Goal: Task Accomplishment & Management: Manage account settings

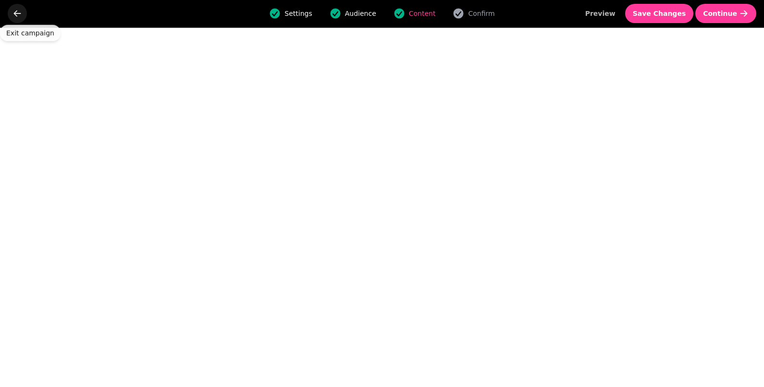
click at [16, 11] on icon "go back" at bounding box center [17, 13] width 7 height 6
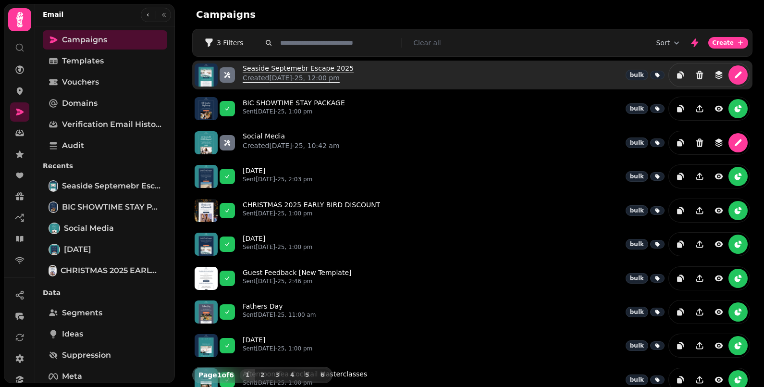
click at [298, 70] on link "Seaside Septemebr Escape 2025 Created [DATE]-25, 12:00 pm" at bounding box center [298, 74] width 111 height 23
select select "**********"
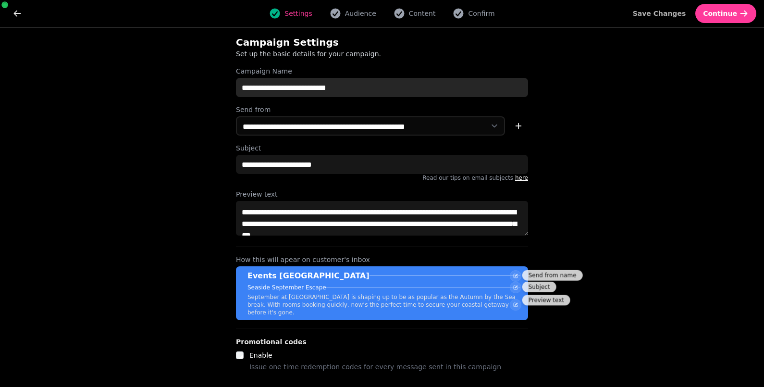
drag, startPoint x: 304, startPoint y: 88, endPoint x: 305, endPoint y: 93, distance: 4.9
click at [304, 89] on input "**********" at bounding box center [382, 87] width 292 height 19
type input "**********"
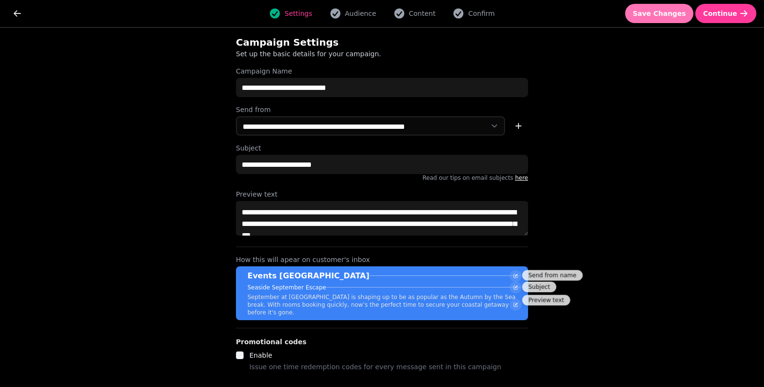
click at [678, 12] on span "Save Changes" at bounding box center [659, 13] width 53 height 7
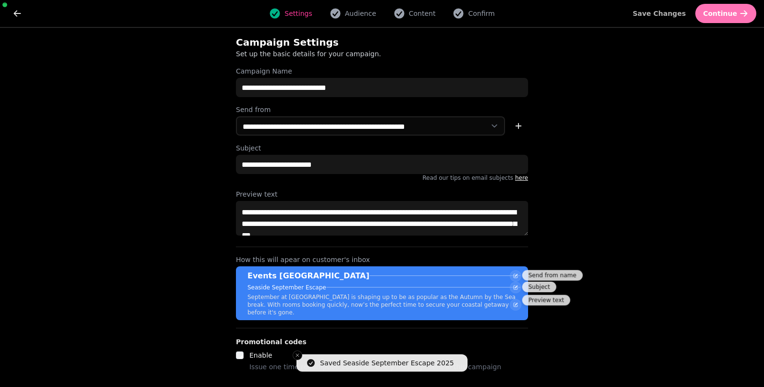
click at [733, 15] on span "Continue" at bounding box center [720, 13] width 34 height 7
select select "***"
select select "**"
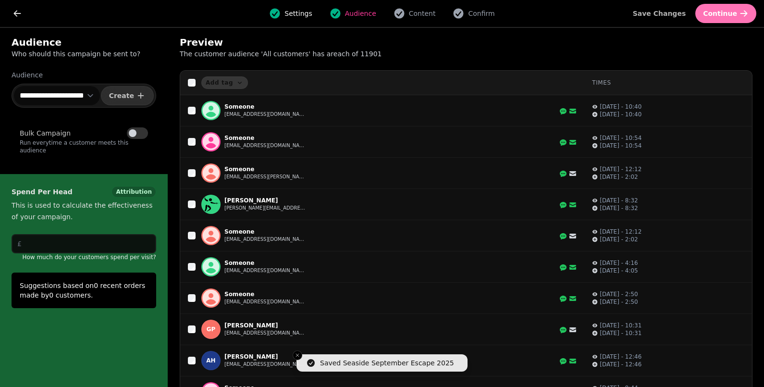
click at [727, 10] on span "Continue" at bounding box center [720, 13] width 34 height 7
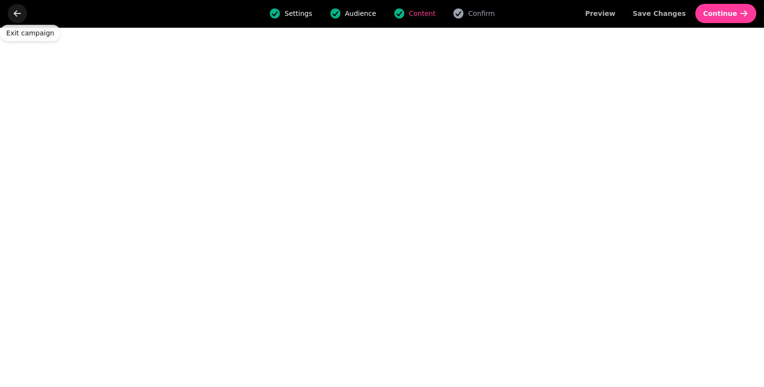
click at [19, 14] on icon "go back" at bounding box center [17, 14] width 10 height 10
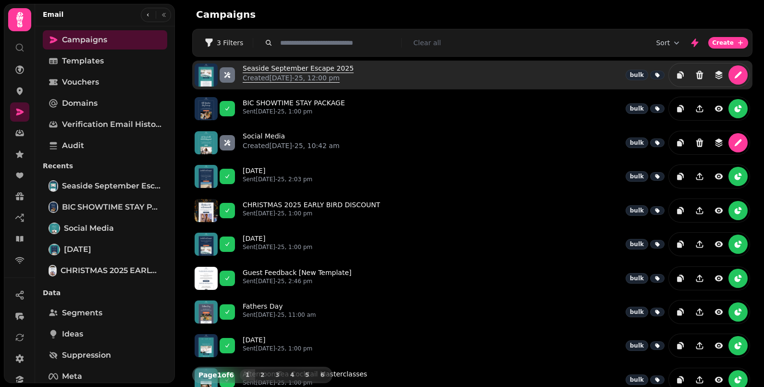
click at [292, 76] on p "Created 24th Aug-25, 12:00 pm" at bounding box center [298, 78] width 111 height 10
select select "**********"
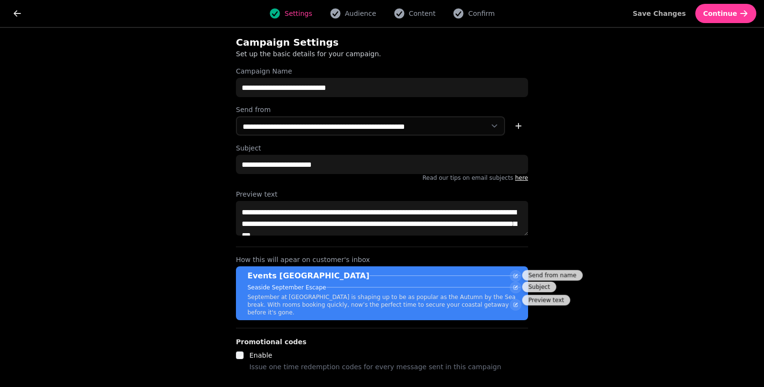
scroll to position [12, 0]
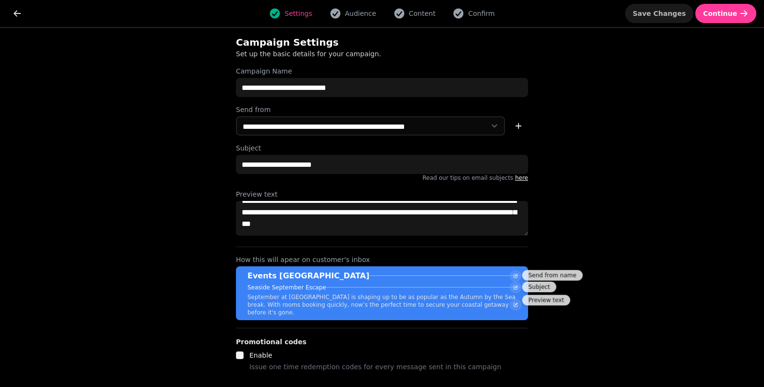
click at [683, 12] on span "Save Changes" at bounding box center [659, 13] width 53 height 7
drag, startPoint x: 738, startPoint y: 10, endPoint x: 728, endPoint y: 15, distance: 11.0
click at [738, 10] on button "Continue" at bounding box center [725, 13] width 61 height 19
select select "***"
select select "**"
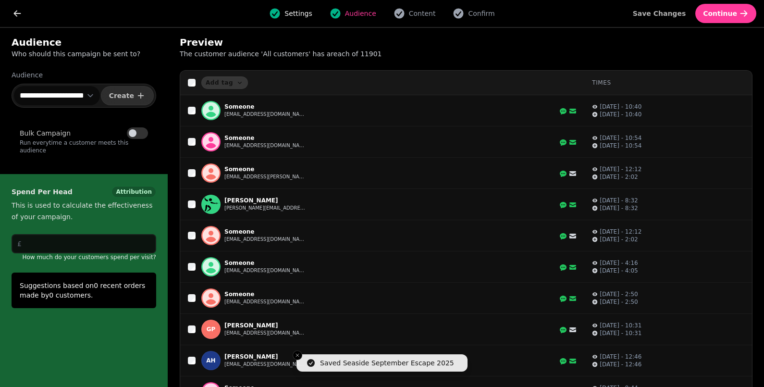
click at [84, 94] on select "**********" at bounding box center [57, 95] width 86 height 19
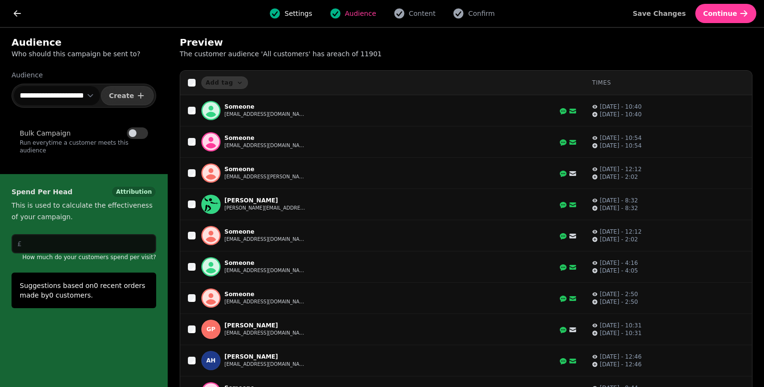
click at [14, 86] on select "**********" at bounding box center [57, 95] width 86 height 19
click at [88, 94] on select "**********" at bounding box center [57, 95] width 86 height 19
click at [14, 86] on select "**********" at bounding box center [57, 95] width 86 height 19
click at [728, 12] on span "Continue" at bounding box center [720, 13] width 34 height 7
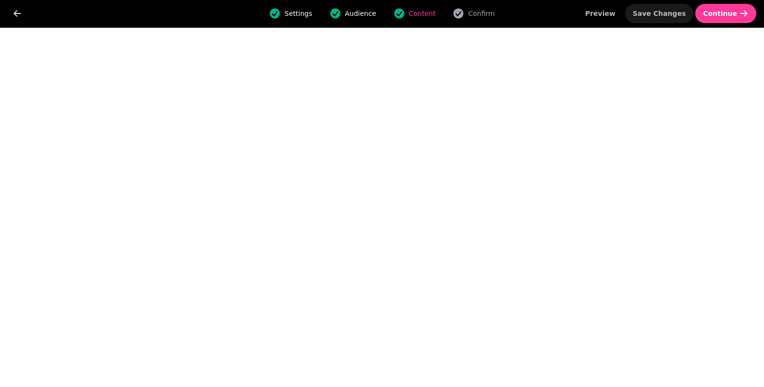
drag, startPoint x: 669, startPoint y: 15, endPoint x: 656, endPoint y: 29, distance: 19.0
click at [669, 15] on span "Save Changes" at bounding box center [659, 13] width 53 height 7
click at [662, 10] on span "Save Changes" at bounding box center [659, 13] width 53 height 7
click at [16, 10] on icon "go back" at bounding box center [17, 14] width 10 height 10
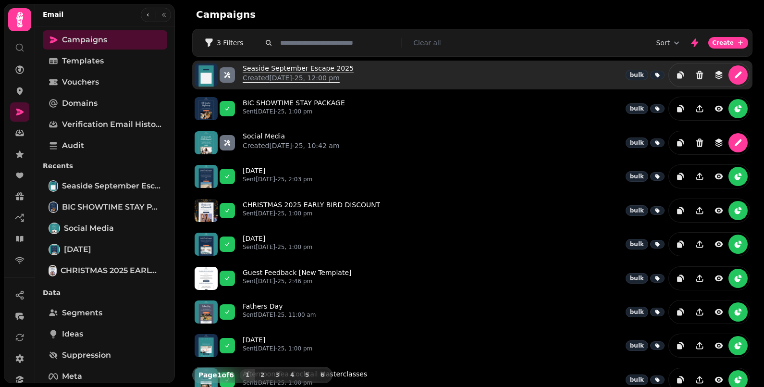
click at [284, 66] on link "Seaside September Escape 2025 Created 24th Aug-25, 12:00 pm" at bounding box center [298, 74] width 111 height 23
select select "**********"
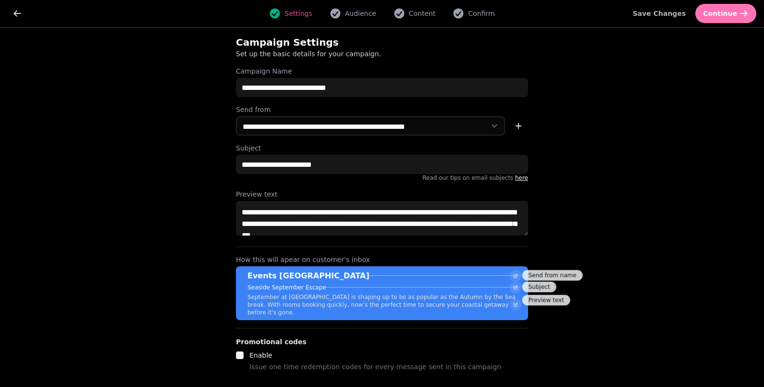
click at [719, 12] on span "Continue" at bounding box center [720, 13] width 34 height 7
select select "***"
select select "**"
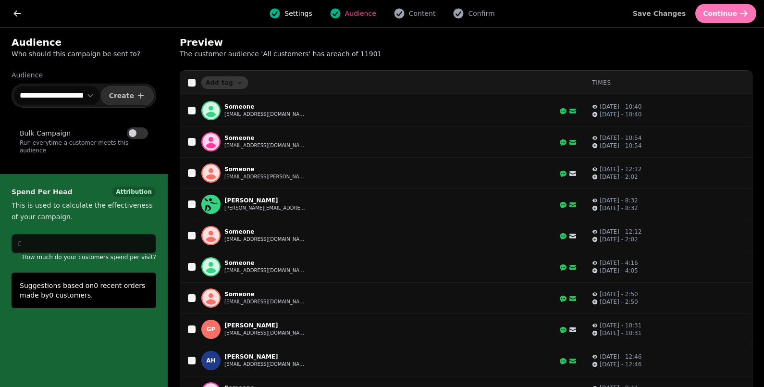
click at [726, 15] on span "Continue" at bounding box center [720, 13] width 34 height 7
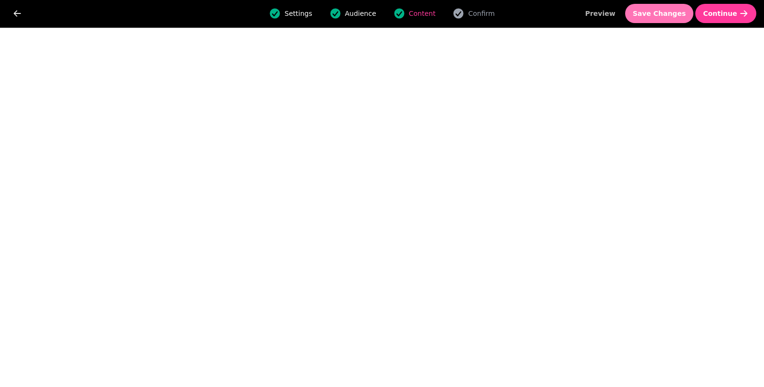
click at [660, 15] on span "Save Changes" at bounding box center [659, 13] width 53 height 7
drag, startPoint x: 673, startPoint y: 12, endPoint x: 660, endPoint y: 30, distance: 21.7
click at [672, 12] on span "Save Changes" at bounding box center [659, 13] width 53 height 7
click at [665, 12] on span "Save Changes" at bounding box center [659, 13] width 53 height 7
click at [671, 15] on span "Save Changes" at bounding box center [659, 13] width 53 height 7
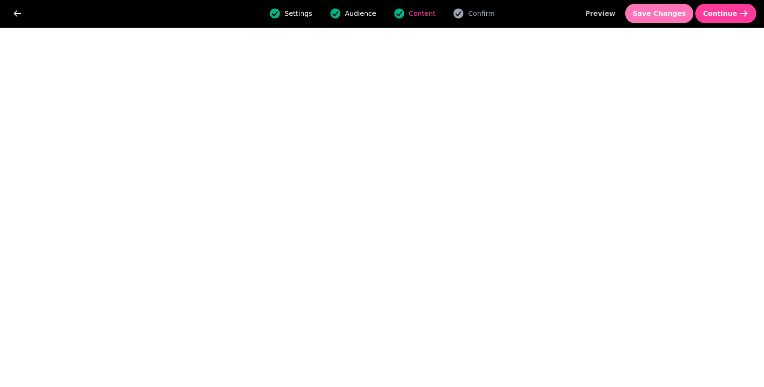
click at [662, 7] on button "Save Changes" at bounding box center [659, 13] width 69 height 19
click at [667, 13] on span "Save Changes" at bounding box center [659, 13] width 53 height 7
click at [675, 12] on span "Save Changes" at bounding box center [659, 13] width 53 height 7
click at [728, 16] on span "Continue" at bounding box center [720, 13] width 34 height 7
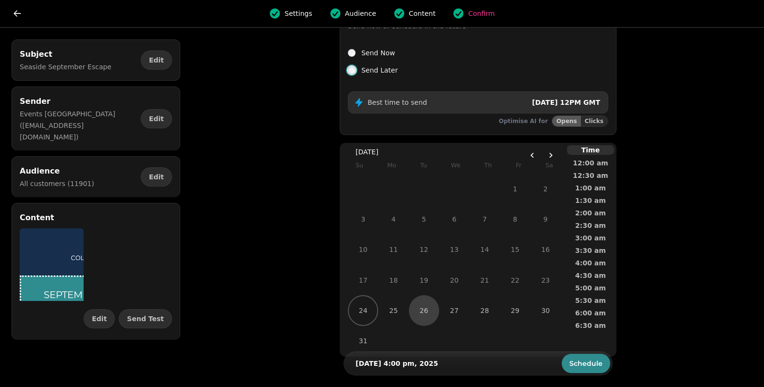
scroll to position [60, 0]
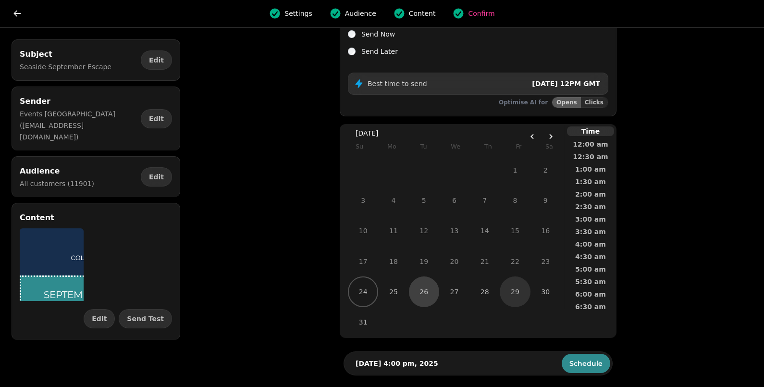
click at [523, 298] on button "29" at bounding box center [515, 291] width 30 height 30
click at [597, 267] on span "12:00 pm" at bounding box center [591, 270] width 36 height 7
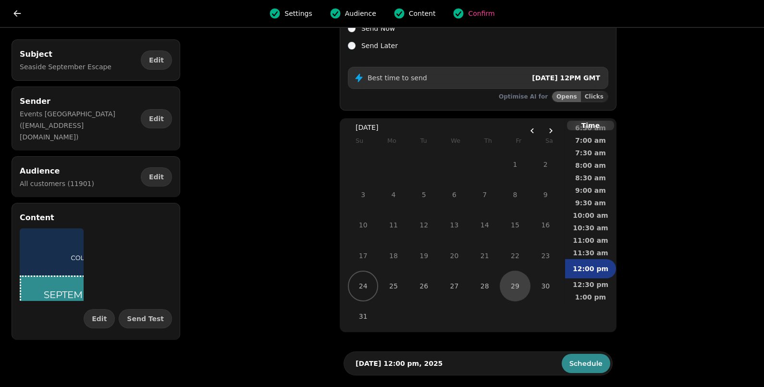
scroll to position [69, 0]
click at [150, 315] on span "Send Test" at bounding box center [145, 318] width 37 height 7
select select "**********"
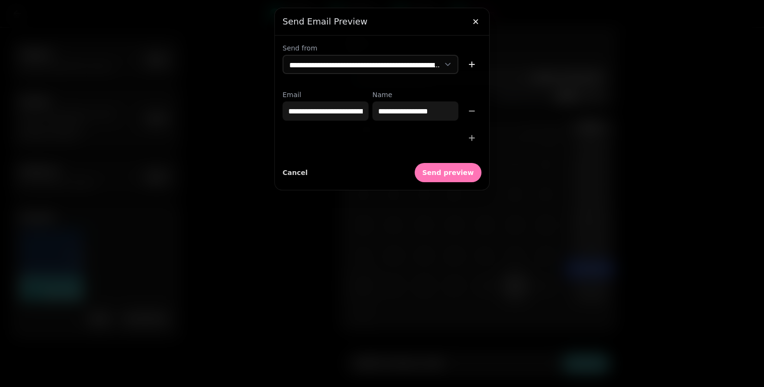
click at [451, 173] on span "Send preview" at bounding box center [447, 172] width 51 height 7
click at [478, 21] on icon "button" at bounding box center [476, 22] width 10 height 10
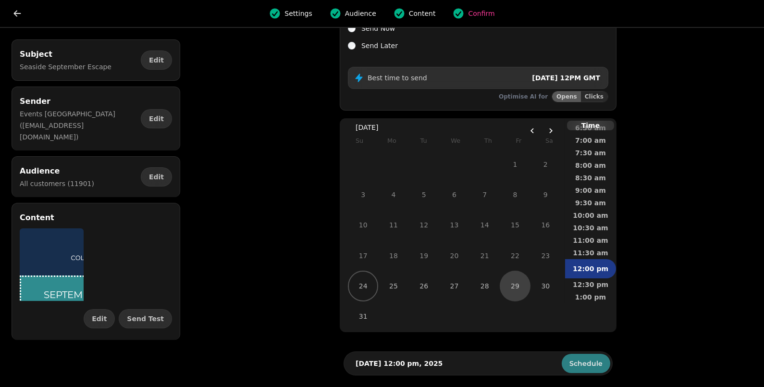
click at [584, 363] on span "Schedule" at bounding box center [585, 363] width 33 height 7
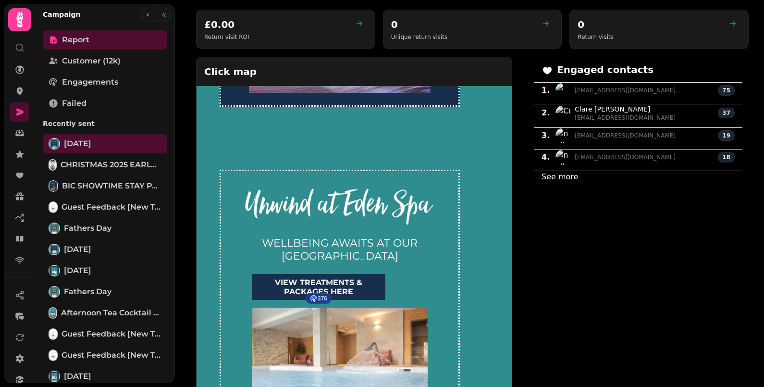
scroll to position [1021, 0]
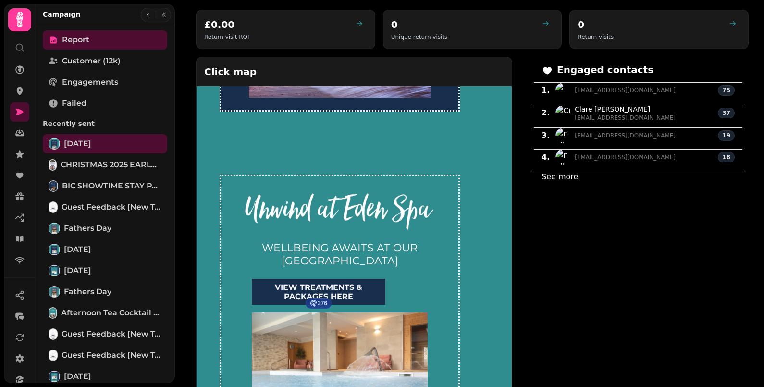
click at [264, 209] on img at bounding box center [339, 210] width 191 height 39
click at [399, 214] on img at bounding box center [339, 210] width 191 height 39
click at [418, 216] on img at bounding box center [339, 210] width 191 height 39
click at [398, 211] on img at bounding box center [339, 210] width 191 height 39
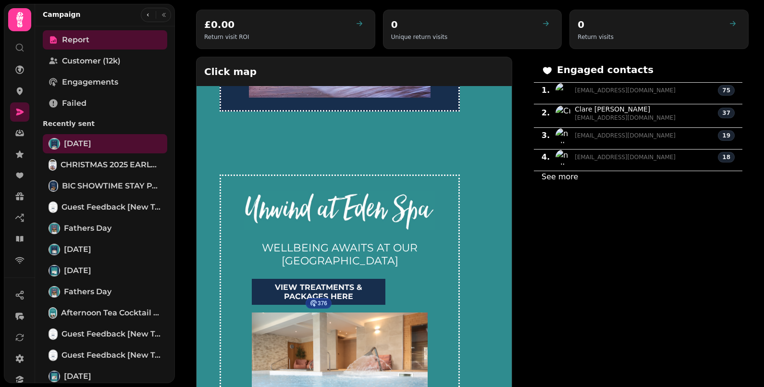
drag, startPoint x: 398, startPoint y: 211, endPoint x: 377, endPoint y: 214, distance: 21.8
click at [377, 214] on img at bounding box center [339, 210] width 191 height 39
click at [314, 247] on p "WELLBEING AWAITS AT OUR BOURNEMOUTH SPA HOTEL" at bounding box center [340, 254] width 184 height 25
click at [313, 261] on p "WELLBEING AWAITS AT OUR BOURNEMOUTH SPA HOTEL" at bounding box center [340, 254] width 184 height 25
click at [342, 228] on img at bounding box center [339, 210] width 191 height 39
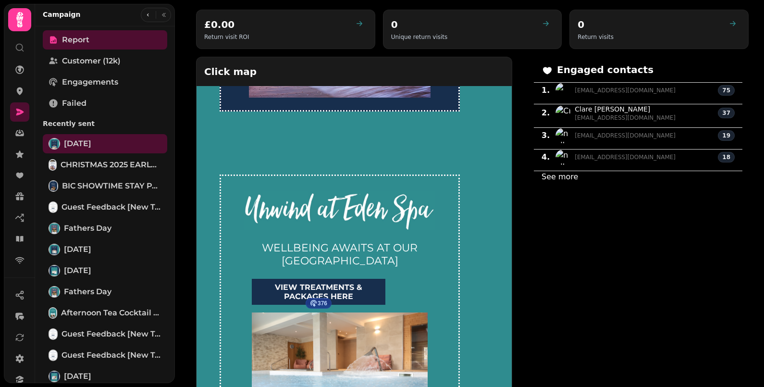
click at [380, 219] on img at bounding box center [339, 210] width 191 height 39
click at [354, 255] on p "WELLBEING AWAITS AT OUR BOURNEMOUTH SPA HOTEL" at bounding box center [340, 254] width 184 height 25
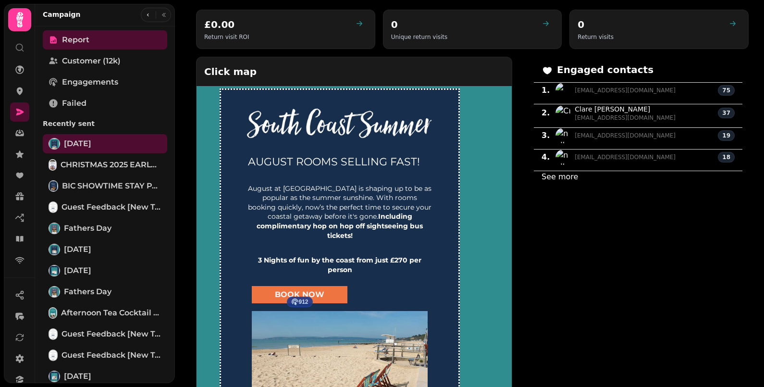
scroll to position [0, 0]
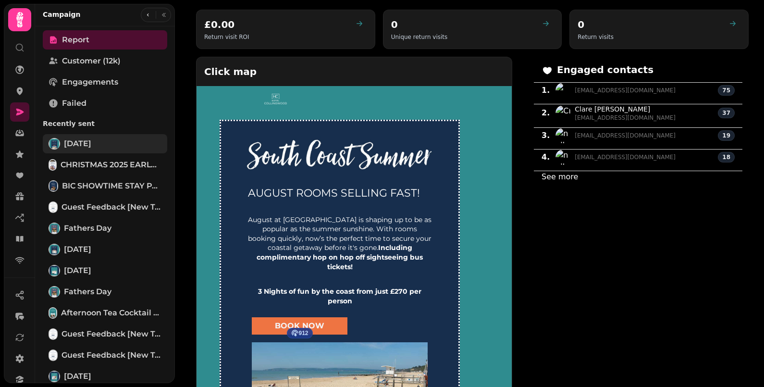
drag, startPoint x: 98, startPoint y: 142, endPoint x: 76, endPoint y: 144, distance: 21.3
click at [76, 144] on span "August 2025" at bounding box center [77, 144] width 27 height 12
click at [88, 144] on span "August 2025" at bounding box center [77, 144] width 27 height 12
click at [230, 70] on h2 "Click map" at bounding box center [289, 71] width 185 height 29
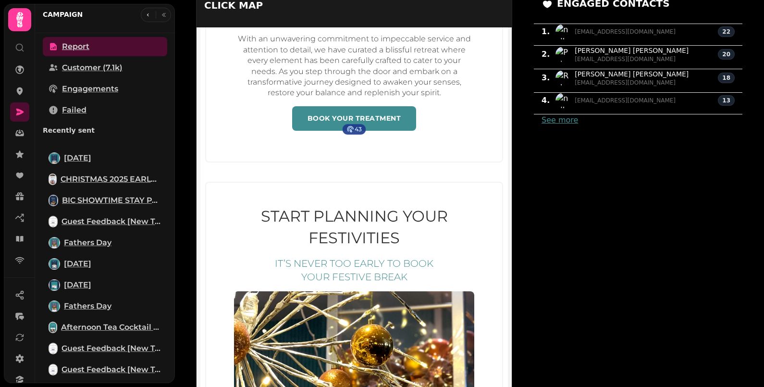
scroll to position [2068, 0]
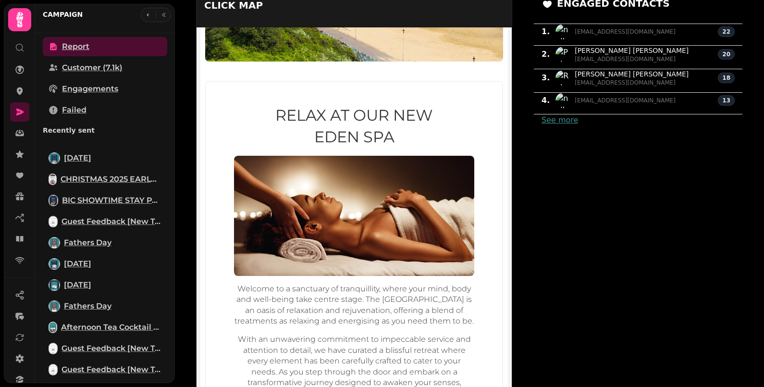
click at [361, 105] on h2 "Relax At Our NEW Eden Spa" at bounding box center [354, 126] width 240 height 43
click at [377, 105] on h2 "Relax At Our NEW Eden Spa" at bounding box center [354, 126] width 240 height 43
click at [386, 105] on h2 "Relax At Our NEW Eden Spa" at bounding box center [354, 126] width 240 height 43
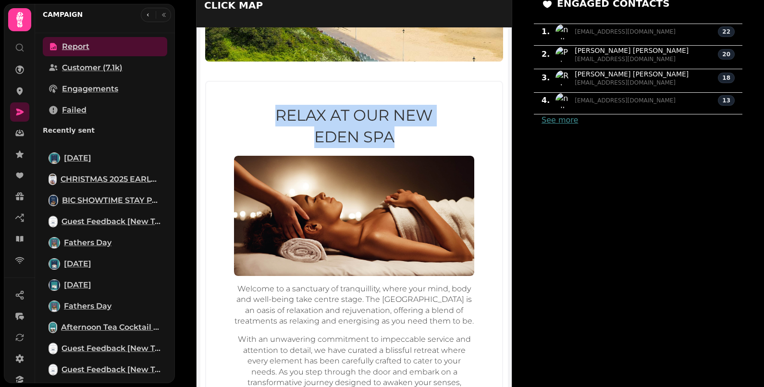
drag, startPoint x: 390, startPoint y: 105, endPoint x: 269, endPoint y: 86, distance: 122.7
click at [269, 105] on h2 "Relax At Our NEW Eden Spa" at bounding box center [354, 126] width 240 height 43
drag, startPoint x: 269, startPoint y: 86, endPoint x: 289, endPoint y: 86, distance: 20.7
copy h2 "Relax At Our NEW Eden Spa"
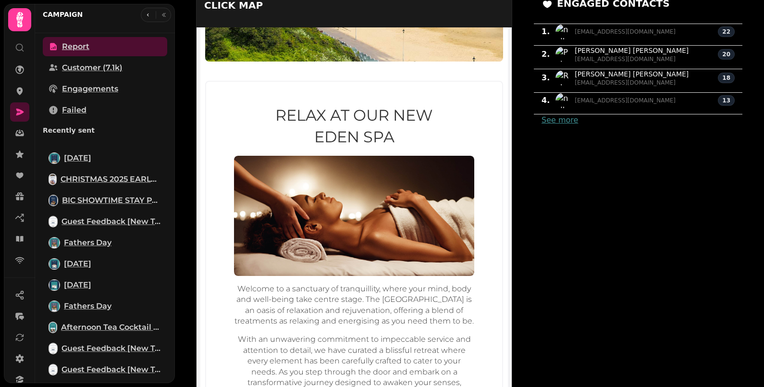
click at [288, 284] on p "Welcome to a sanctuary of tranquillity, where your mind, body and well-being ta…" at bounding box center [354, 305] width 240 height 43
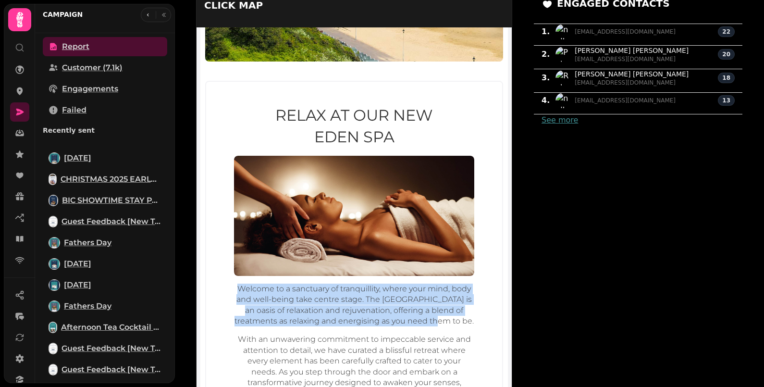
drag, startPoint x: 231, startPoint y: 256, endPoint x: 440, endPoint y: 289, distance: 211.1
click at [440, 289] on p "Welcome to a sanctuary of tranquillity, where your mind, body and well-being ta…" at bounding box center [354, 305] width 240 height 43
drag, startPoint x: 440, startPoint y: 289, endPoint x: 387, endPoint y: 274, distance: 54.8
copy p "Welcome to a sanctuary of tranquillity, where your mind, body and well-being ta…"
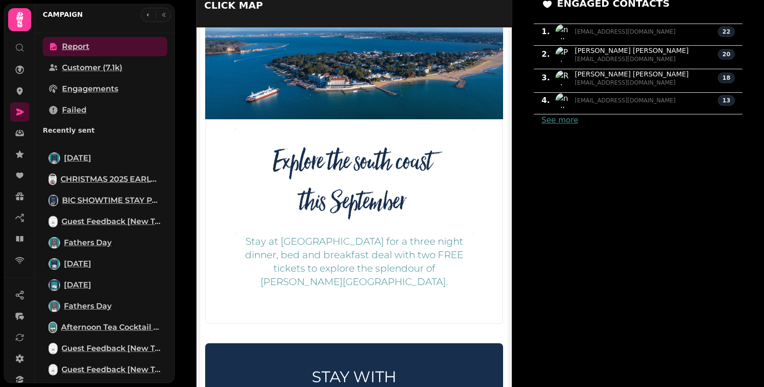
scroll to position [60, 0]
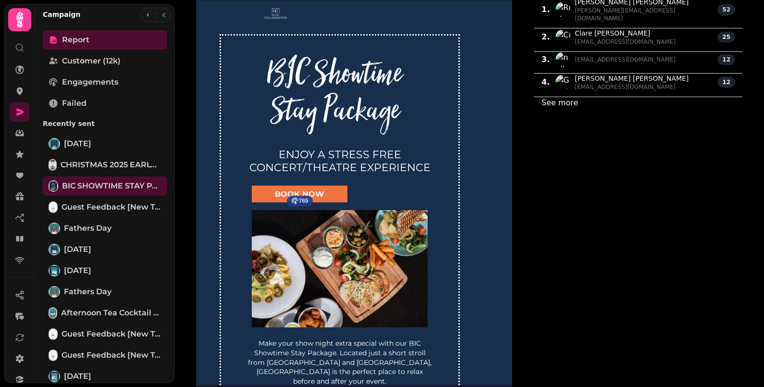
scroll to position [480, 0]
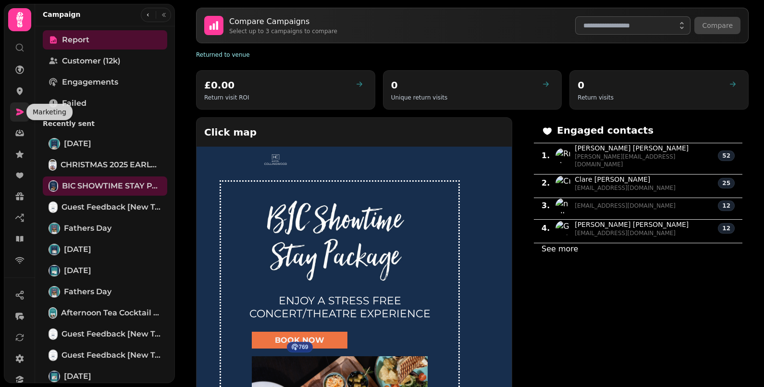
click at [19, 112] on icon at bounding box center [20, 112] width 8 height 7
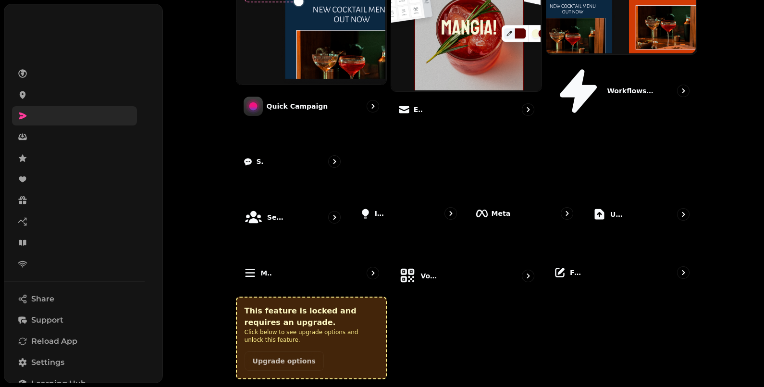
scroll to position [298, 0]
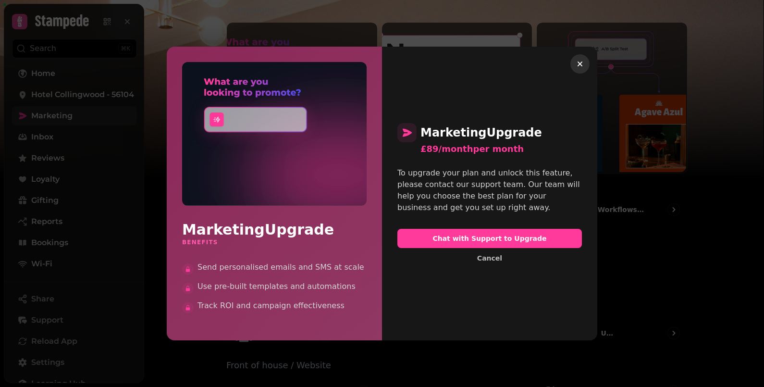
click at [580, 65] on icon "button" at bounding box center [580, 64] width 5 height 5
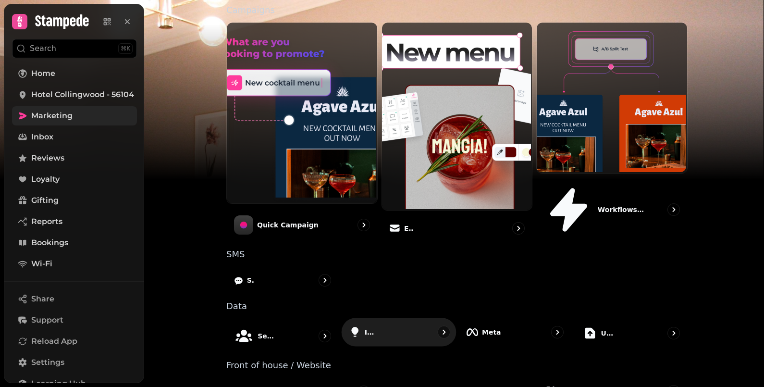
click at [383, 318] on div "Ideas" at bounding box center [399, 332] width 115 height 28
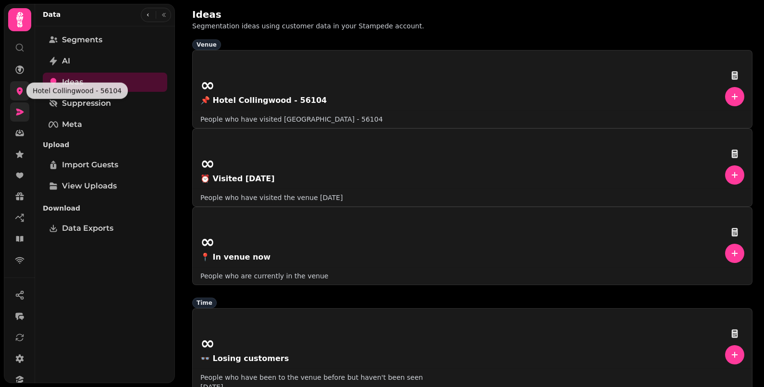
click at [22, 93] on icon at bounding box center [20, 91] width 10 height 10
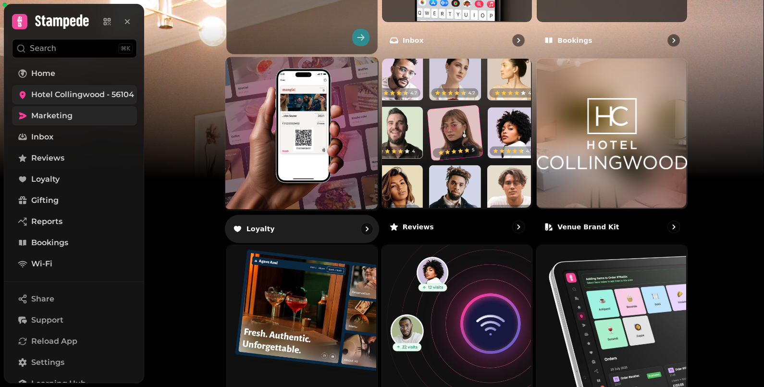
scroll to position [588, 0]
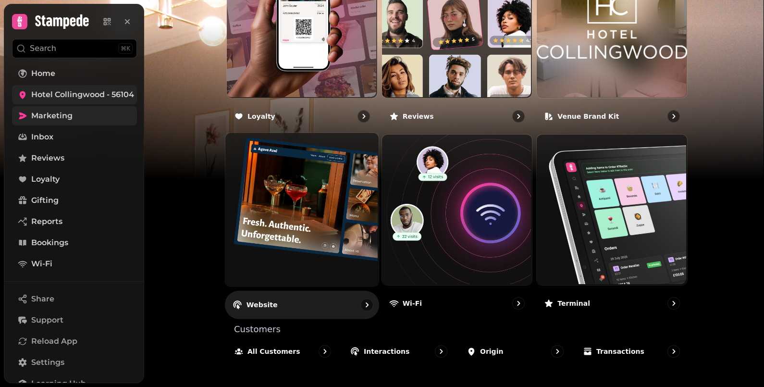
click at [272, 302] on div "Website" at bounding box center [302, 305] width 154 height 28
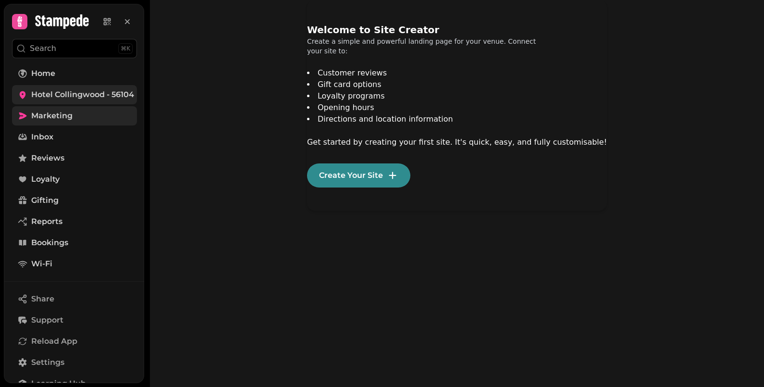
click at [55, 118] on span "Marketing" at bounding box center [51, 116] width 41 height 12
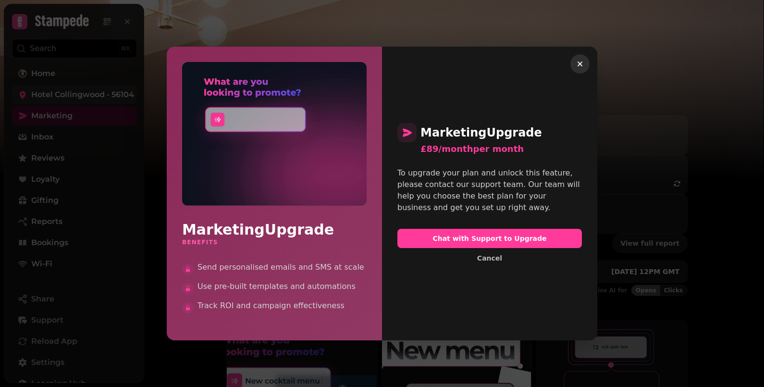
click at [581, 62] on icon "button" at bounding box center [580, 64] width 10 height 10
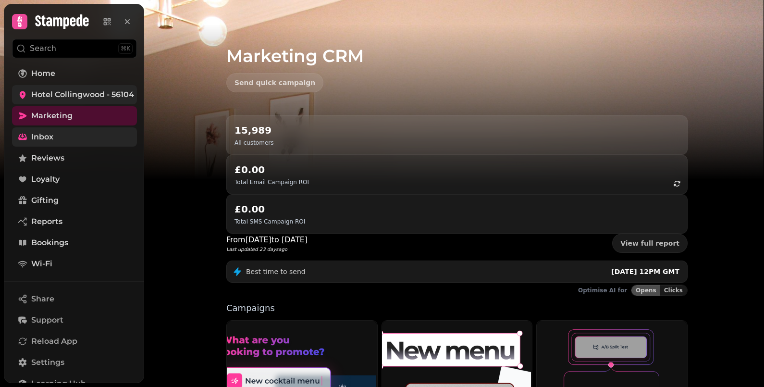
click at [47, 136] on span "Inbox" at bounding box center [42, 137] width 22 height 12
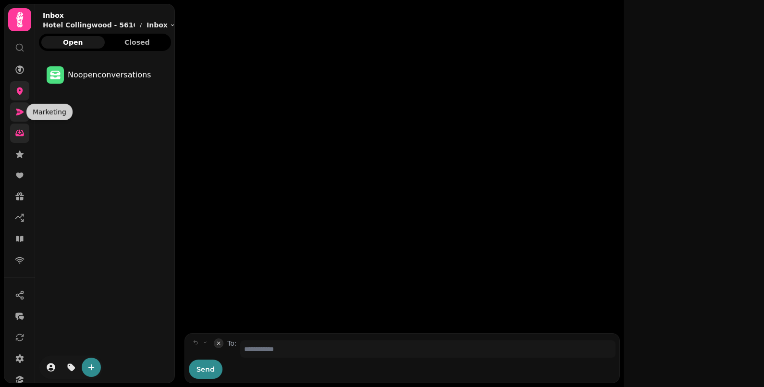
click at [21, 110] on icon at bounding box center [20, 112] width 8 height 7
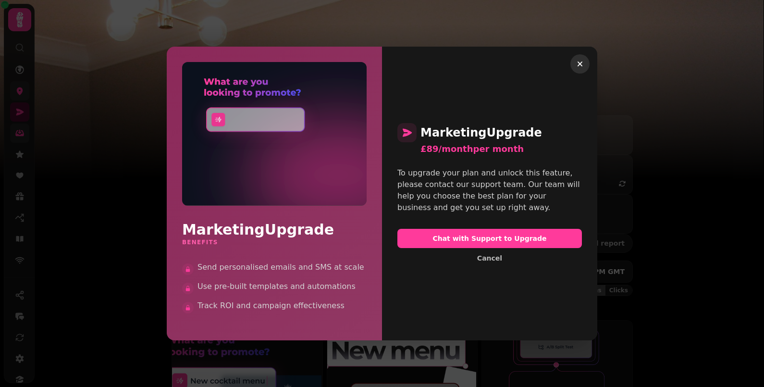
click at [580, 63] on icon "button" at bounding box center [580, 64] width 5 height 5
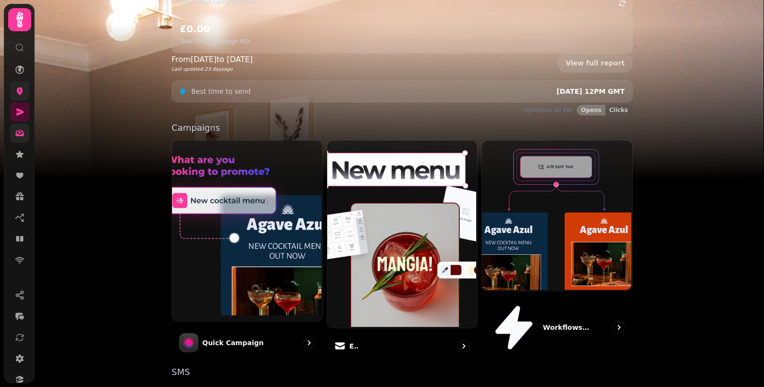
scroll to position [298, 0]
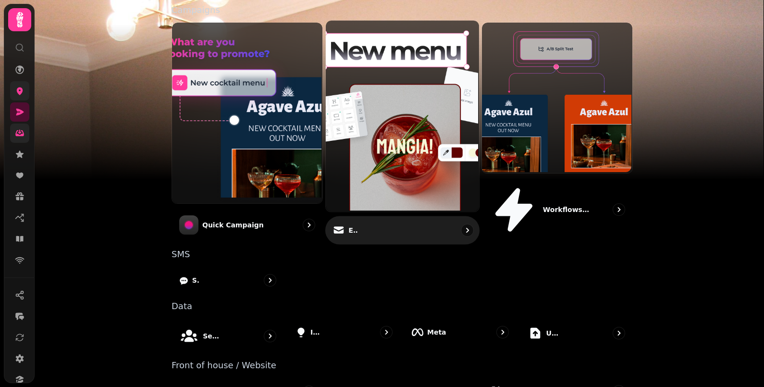
click at [370, 216] on div "Email" at bounding box center [402, 230] width 154 height 28
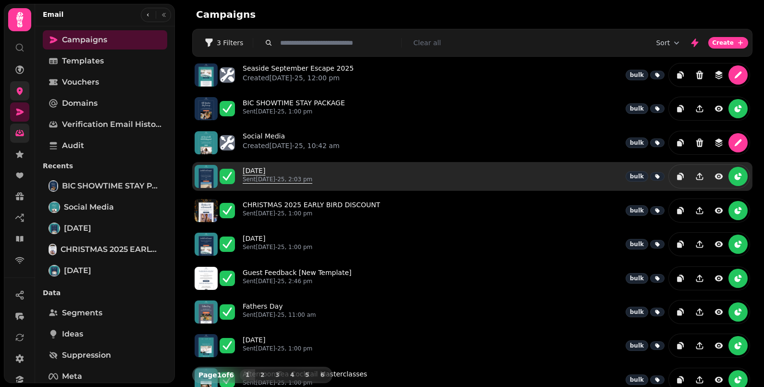
click at [272, 169] on link "August 2025 Sent 1st Aug-25, 2:03 pm" at bounding box center [278, 176] width 70 height 21
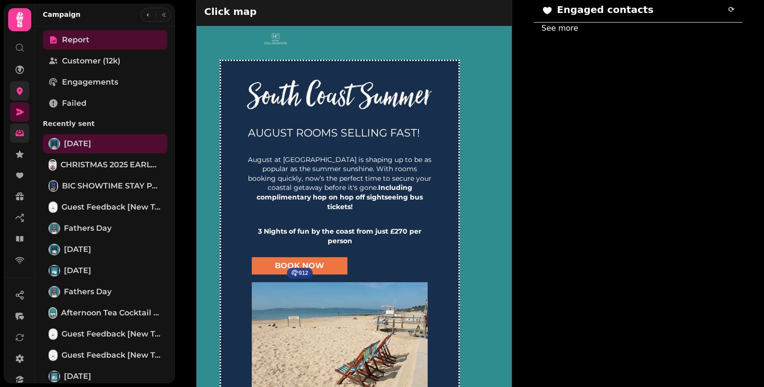
scroll to position [300, 0]
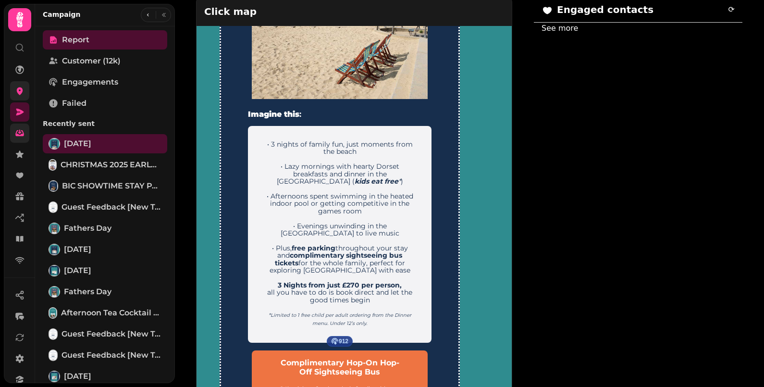
click at [440, 207] on div "AUGUST ROOMS SELLING FAST! August at Hotel Collingwood is shaping up to be as p…" at bounding box center [340, 265] width 240 height 1013
click at [400, 207] on p "• 3 nights of family fun, just moments from the beach • Lazy mornings with hear…" at bounding box center [339, 189] width 153 height 111
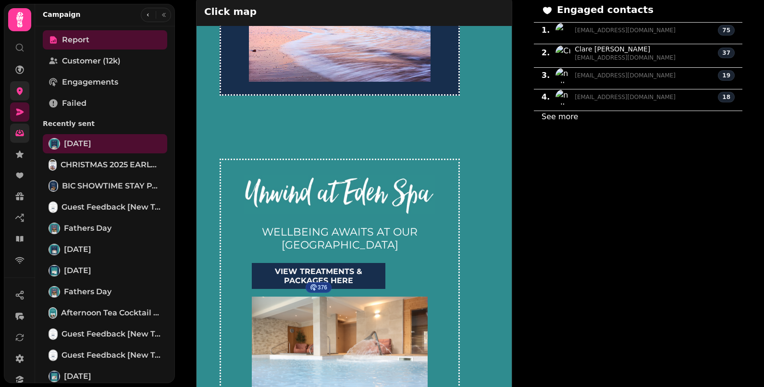
scroll to position [961, 0]
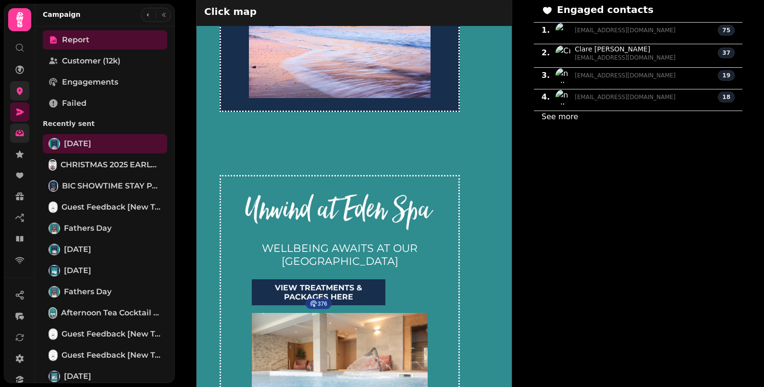
click at [336, 212] on img at bounding box center [339, 211] width 191 height 39
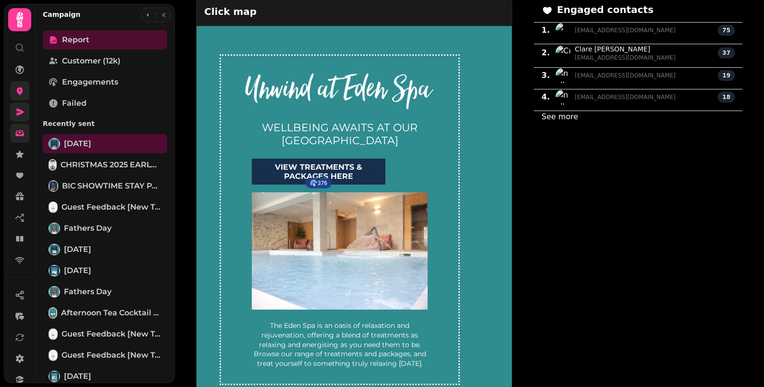
click at [21, 111] on icon at bounding box center [20, 112] width 8 height 7
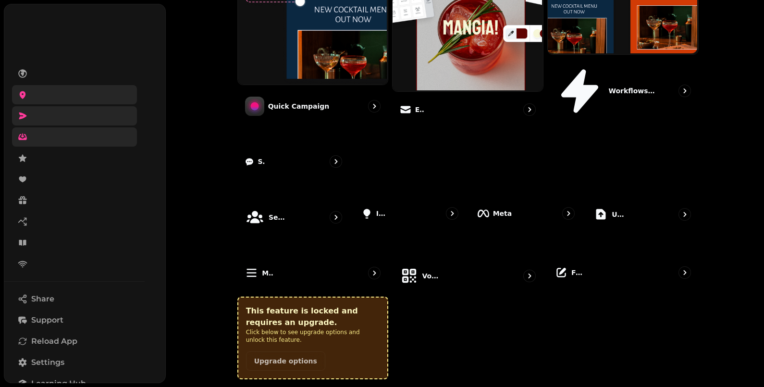
scroll to position [298, 0]
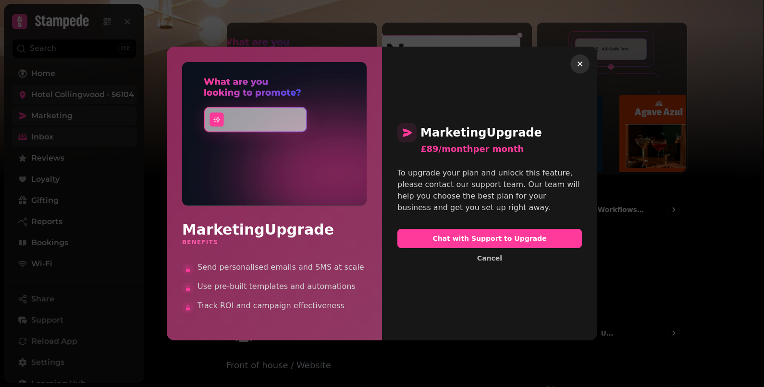
click at [577, 62] on icon "button" at bounding box center [580, 64] width 10 height 10
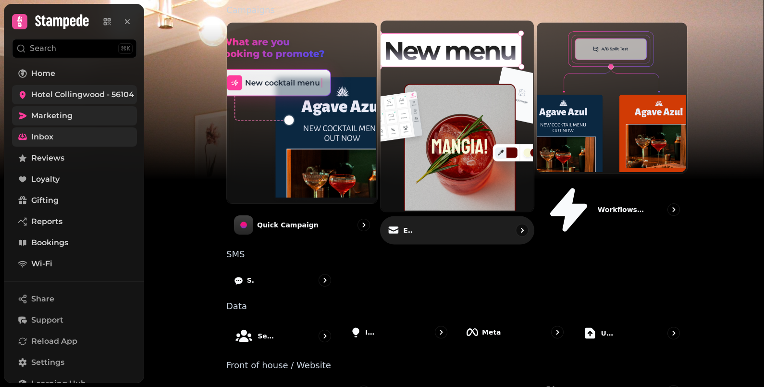
click at [434, 216] on div "Email" at bounding box center [457, 230] width 154 height 28
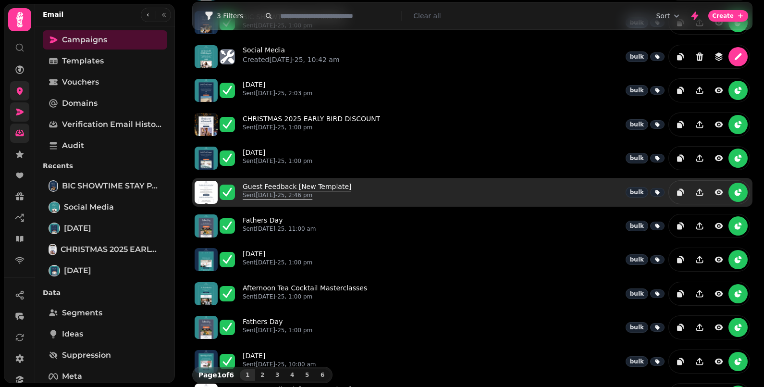
scroll to position [71, 0]
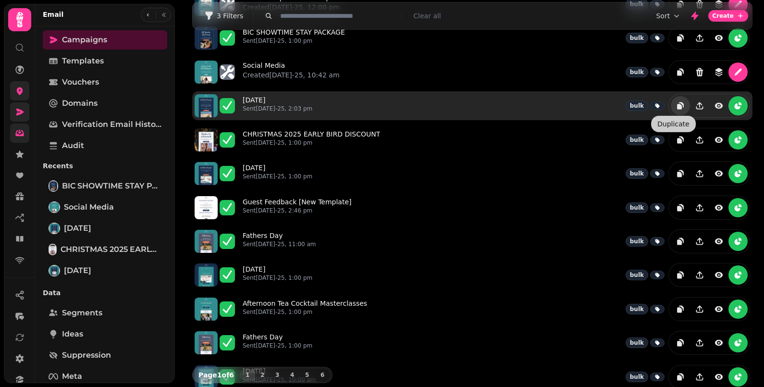
click at [676, 103] on icon "duplicate" at bounding box center [681, 106] width 10 height 10
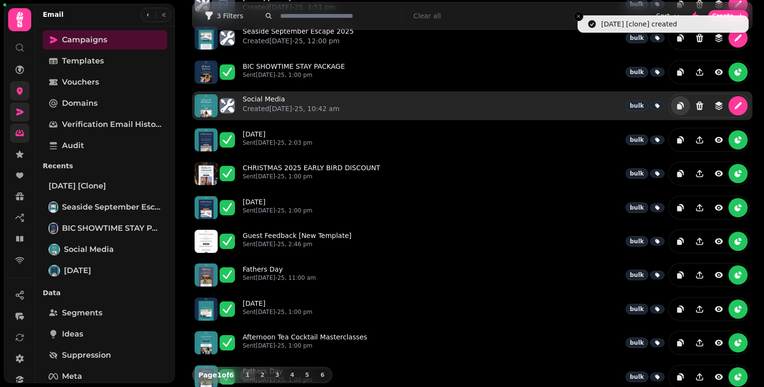
scroll to position [0, 0]
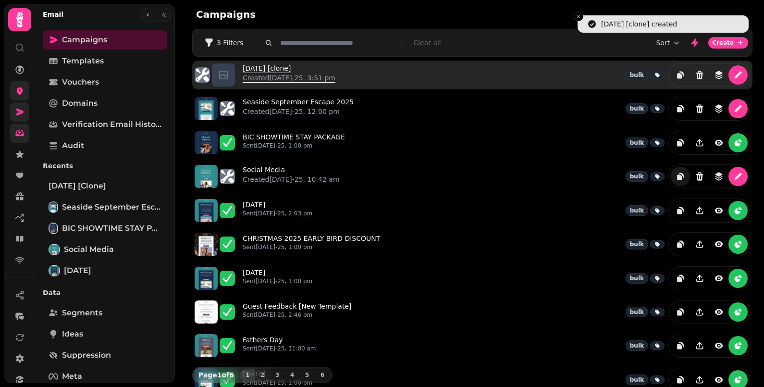
click at [266, 71] on link "August 2025 [clone] Created 24th Aug-25, 3:51 pm" at bounding box center [289, 74] width 93 height 23
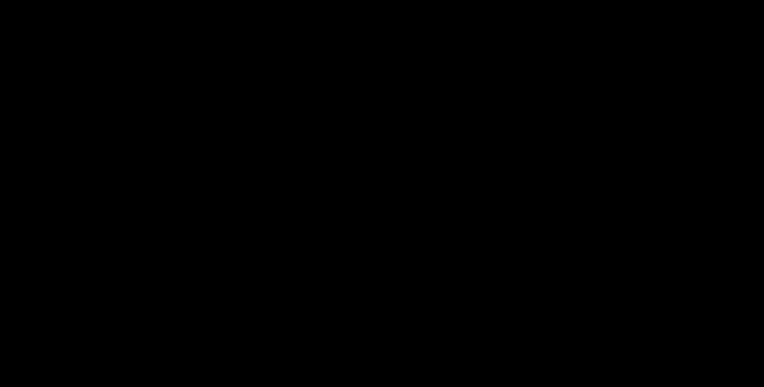
select select "**********"
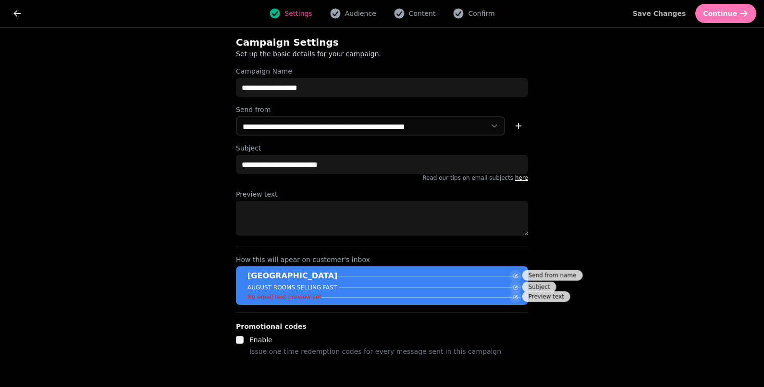
drag, startPoint x: 725, startPoint y: 15, endPoint x: 713, endPoint y: 23, distance: 14.3
click at [725, 14] on span "Continue" at bounding box center [720, 13] width 34 height 7
select select "***"
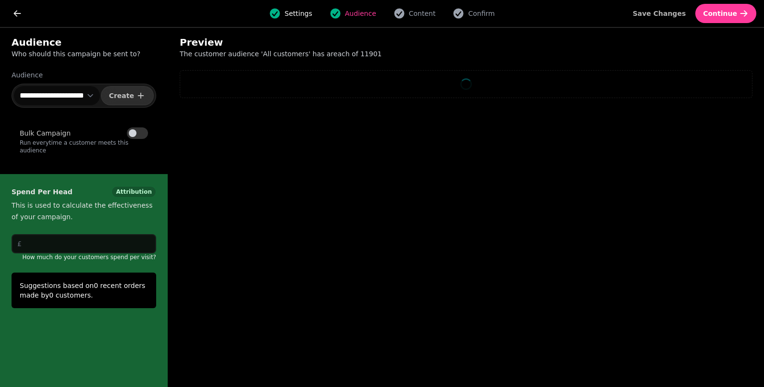
select select "**"
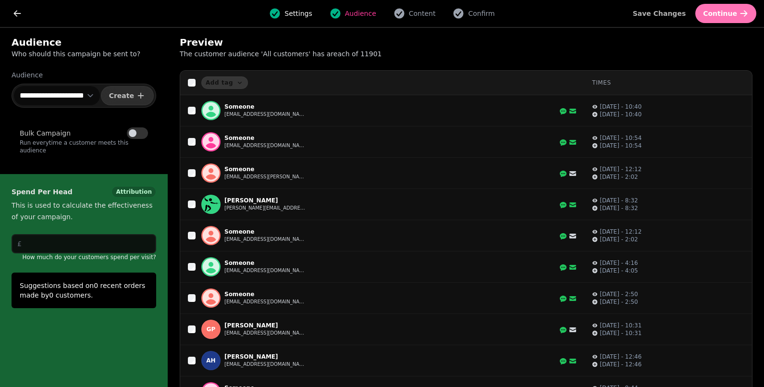
click at [721, 12] on span "Continue" at bounding box center [720, 13] width 34 height 7
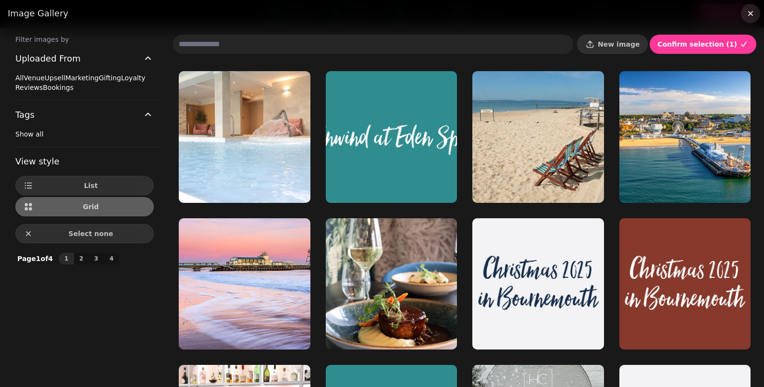
click at [746, 12] on icon "button" at bounding box center [751, 14] width 10 height 10
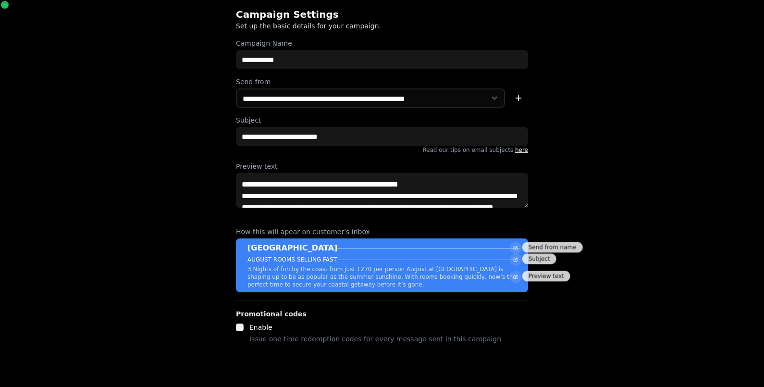
select select "**********"
click at [165, 55] on div "**********" at bounding box center [382, 193] width 764 height 387
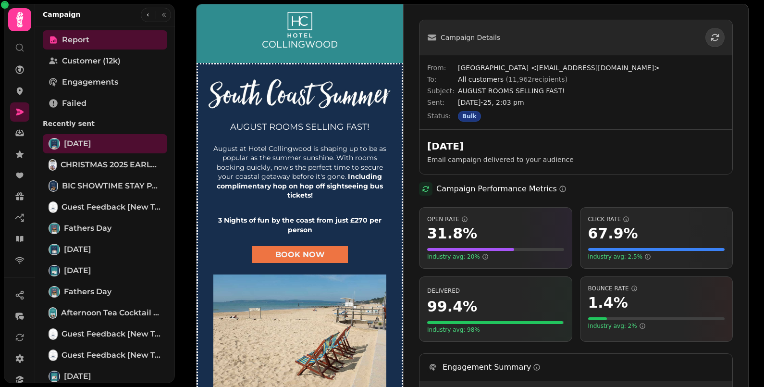
scroll to position [541, 0]
